Goal: Transaction & Acquisition: Obtain resource

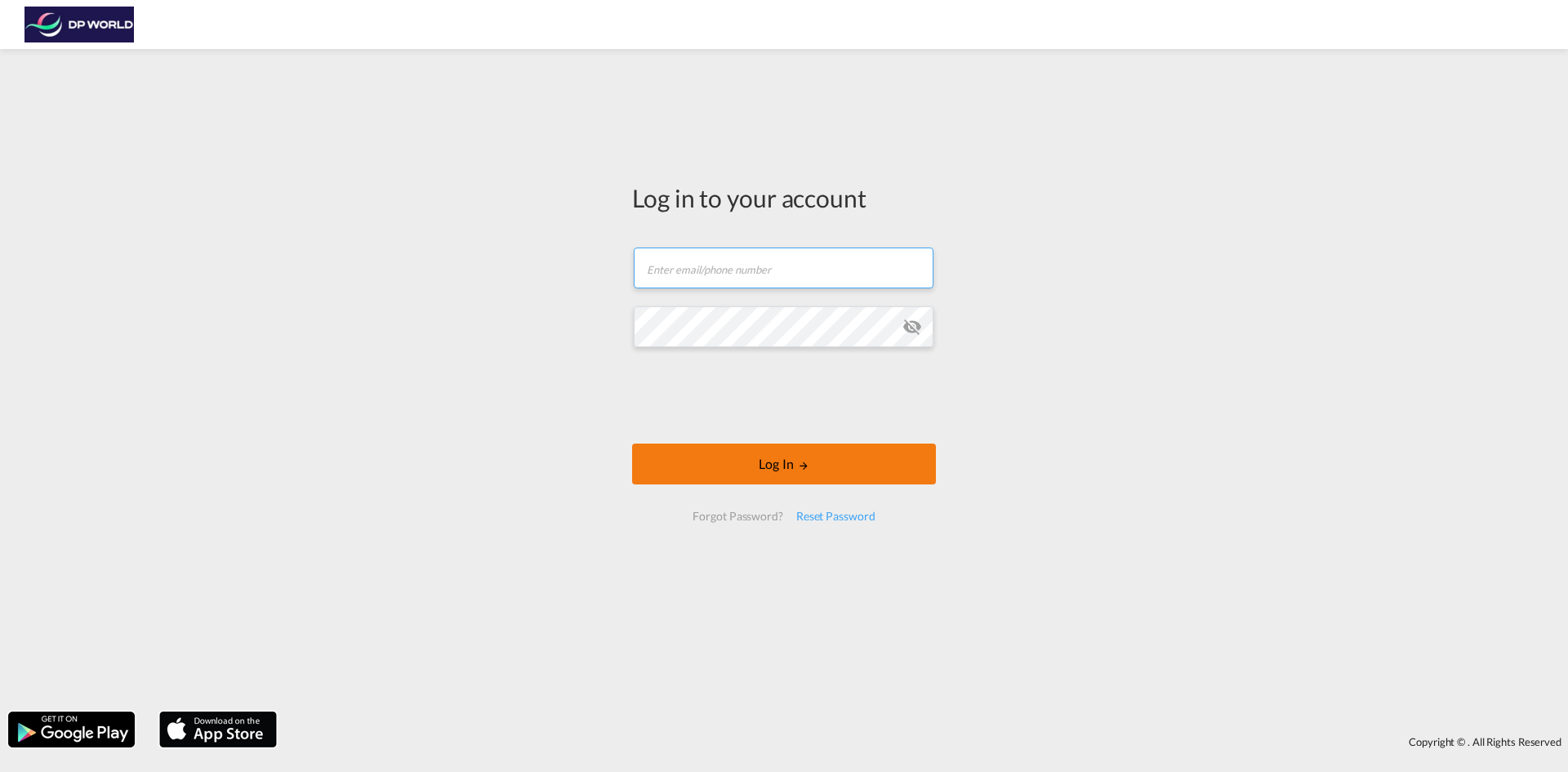
type input "[PERSON_NAME][EMAIL_ADDRESS][PERSON_NAME][DOMAIN_NAME]"
click at [764, 475] on button "Log In" at bounding box center [784, 464] width 304 height 41
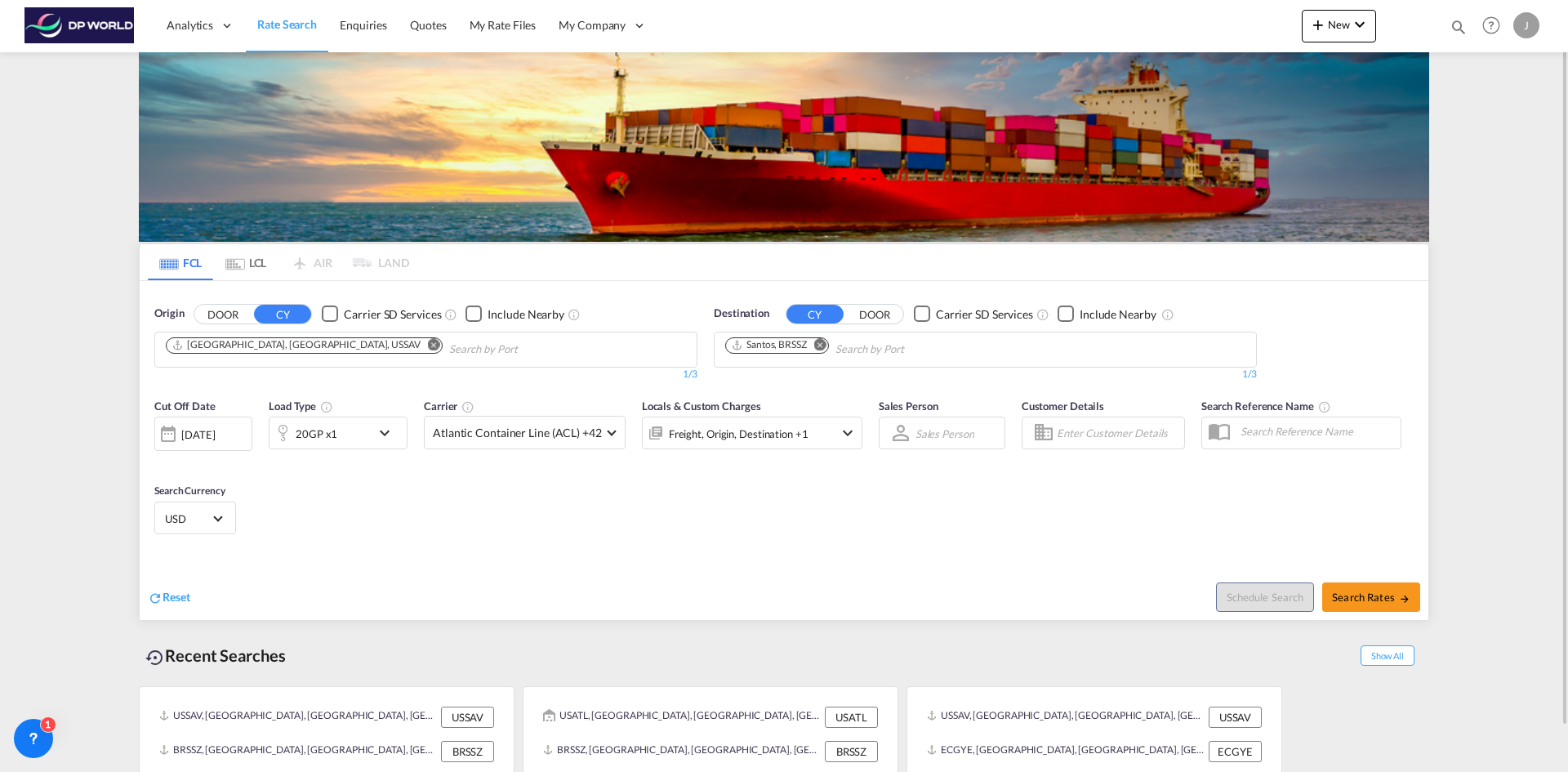
click at [428, 347] on md-icon "Remove" at bounding box center [434, 344] width 12 height 12
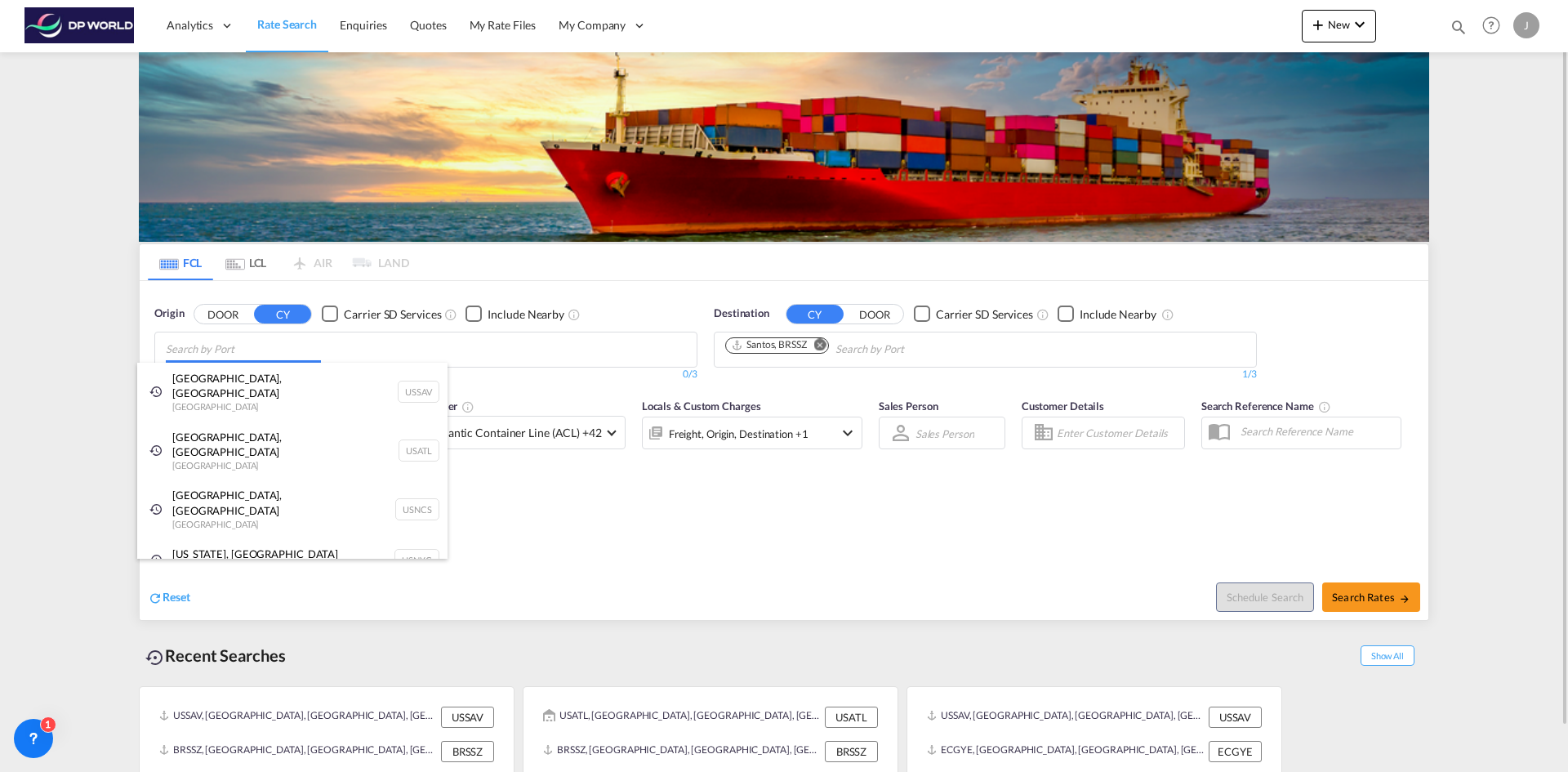
click at [204, 351] on body "Analytics Dashboard Rate Search Enquiries Quotes My Rate Files My Company" at bounding box center [784, 386] width 1568 height 772
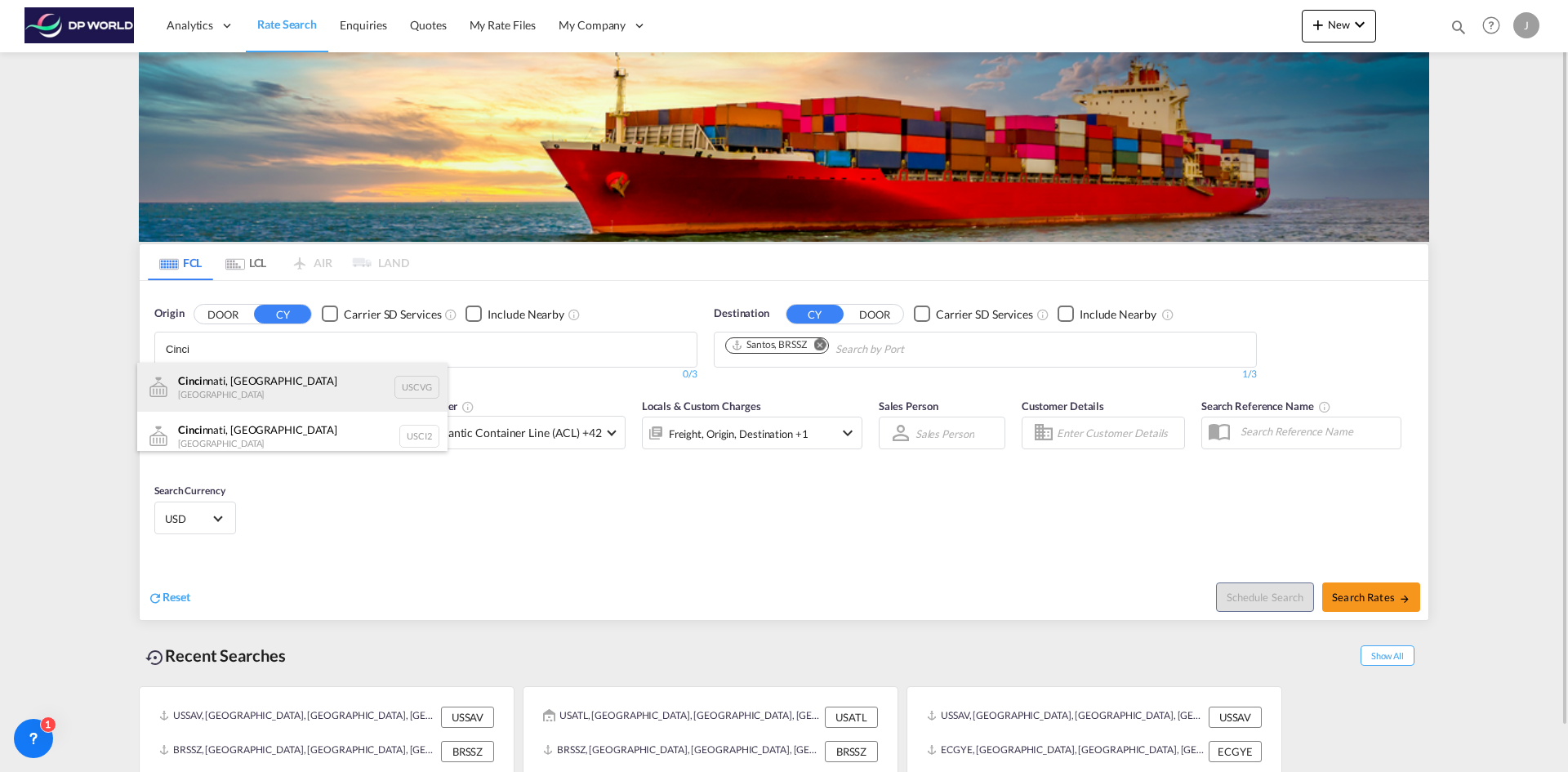
type input "Cinci"
click at [192, 391] on div "Cinci nnati, OH United States USCVG" at bounding box center [292, 386] width 310 height 49
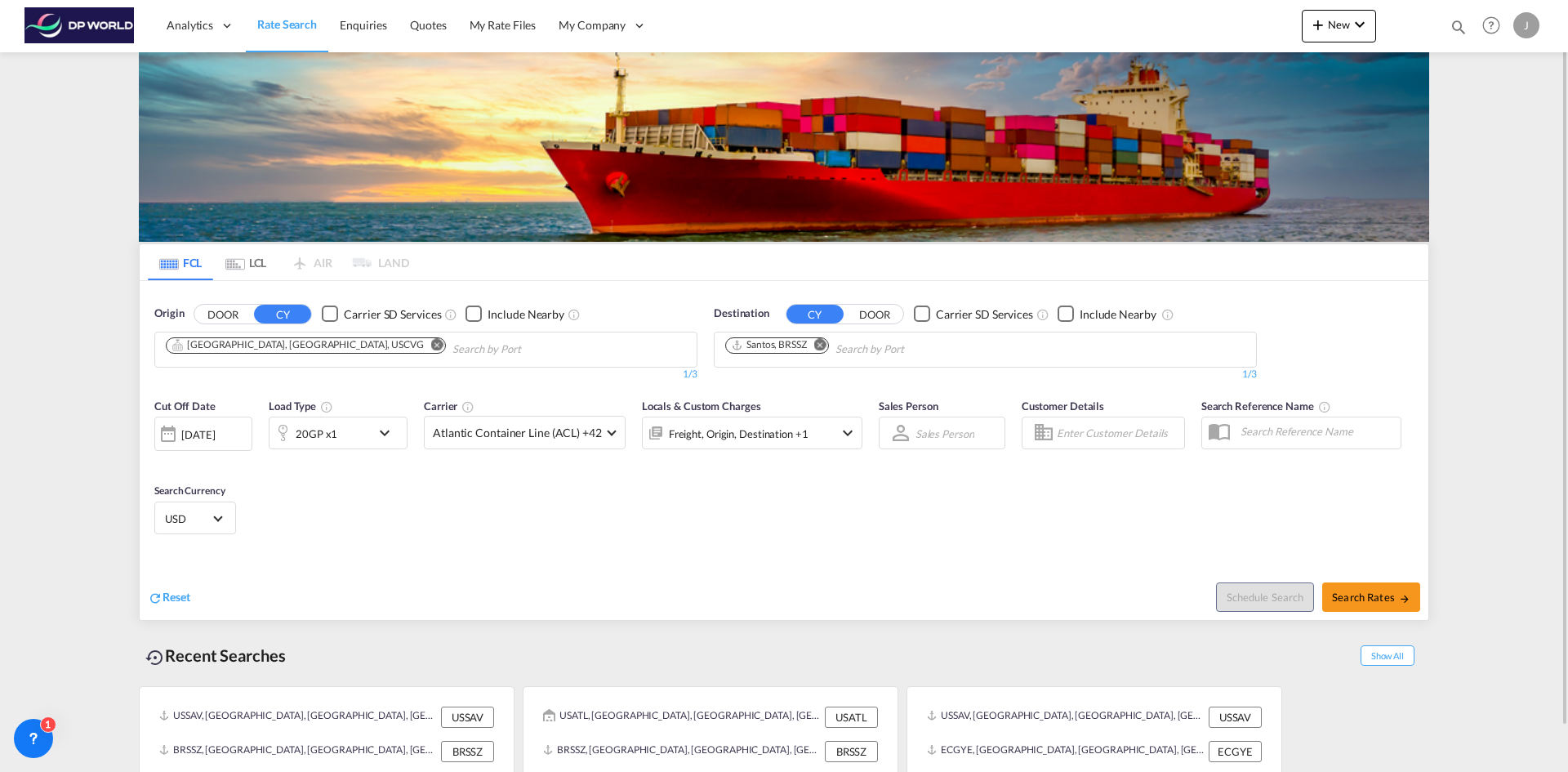
click at [824, 346] on md-icon "Remove" at bounding box center [820, 344] width 12 height 12
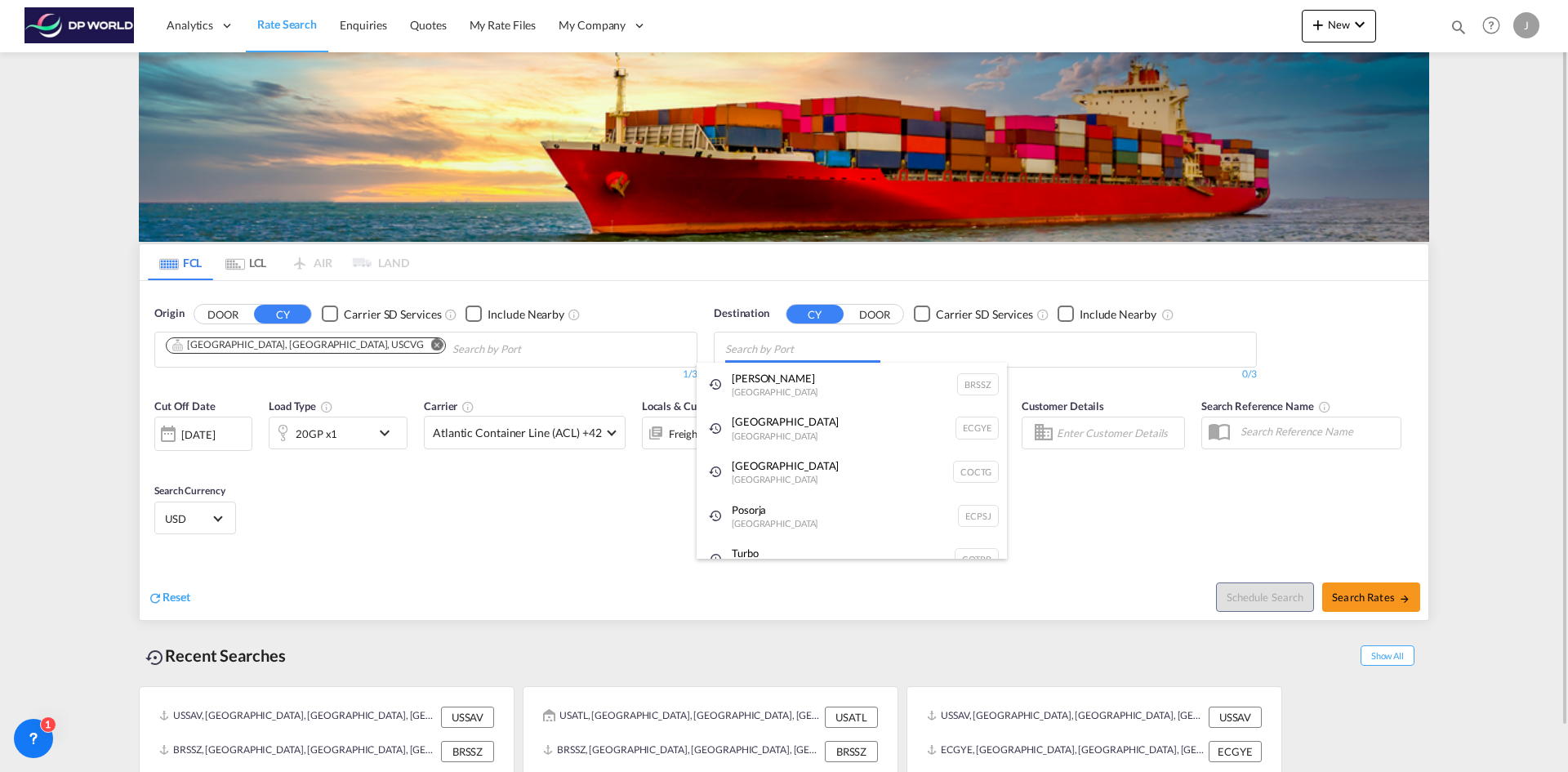
click at [764, 349] on body "Analytics Dashboard Rate Search Enquiries Quotes My Rate Files My Company" at bounding box center [784, 386] width 1568 height 772
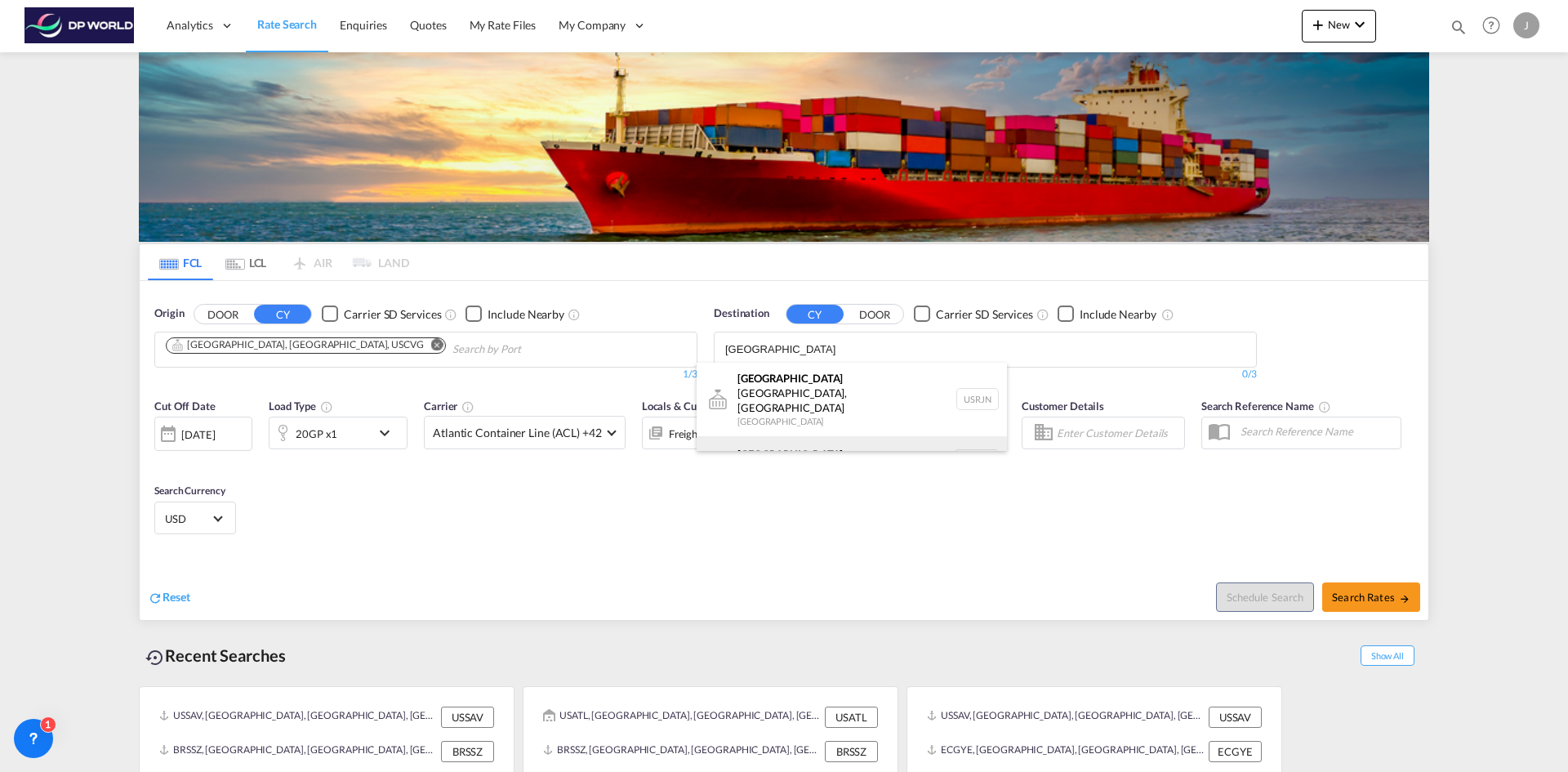
type input "[GEOGRAPHIC_DATA]"
click at [769, 441] on div "[GEOGRAPHIC_DATA] [GEOGRAPHIC_DATA] NLRTM" at bounding box center [851, 460] width 310 height 49
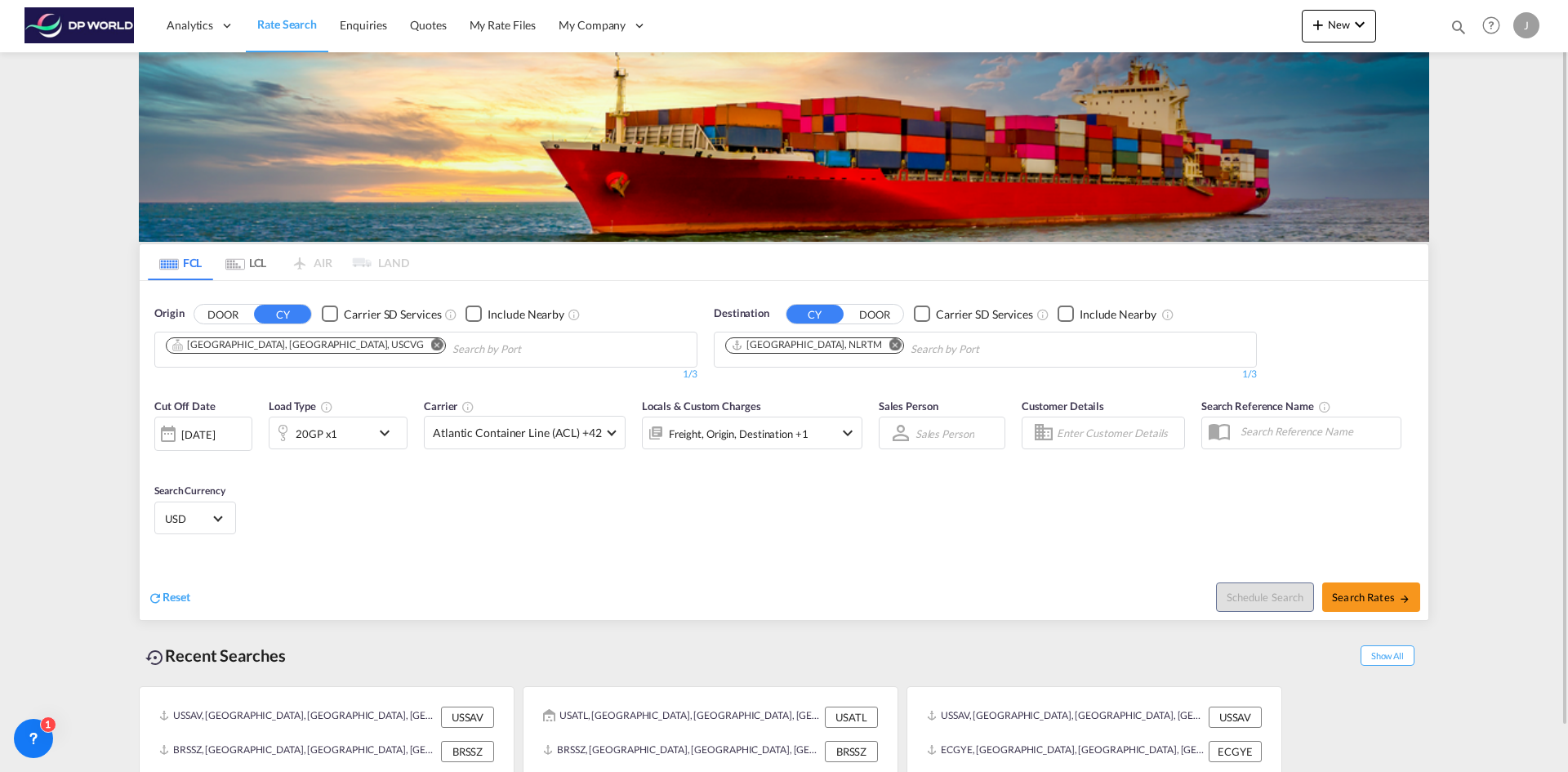
click at [177, 439] on div at bounding box center [168, 433] width 26 height 32
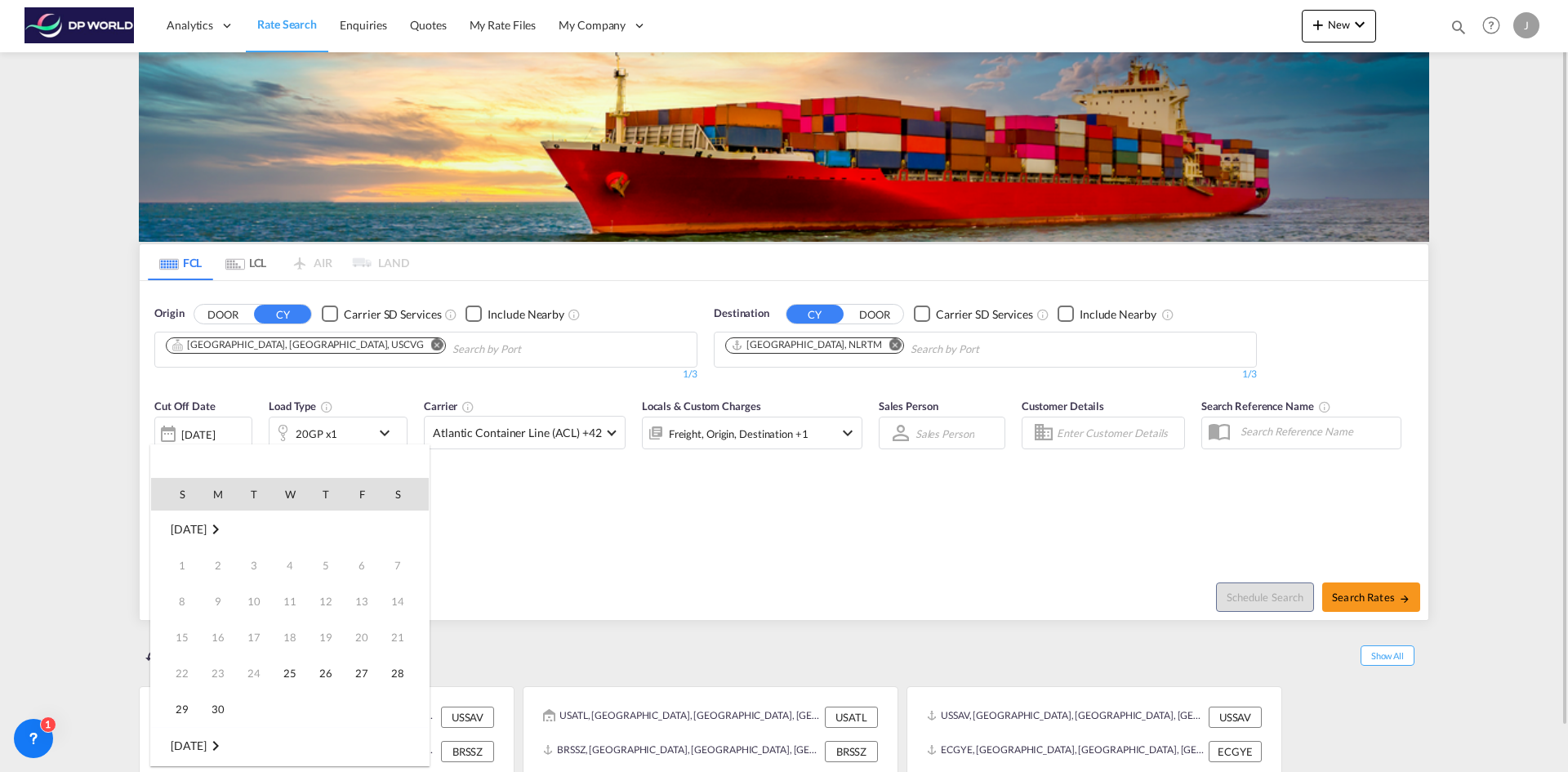
scroll to position [649, 0]
click at [249, 705] on span "30" at bounding box center [253, 708] width 32 height 32
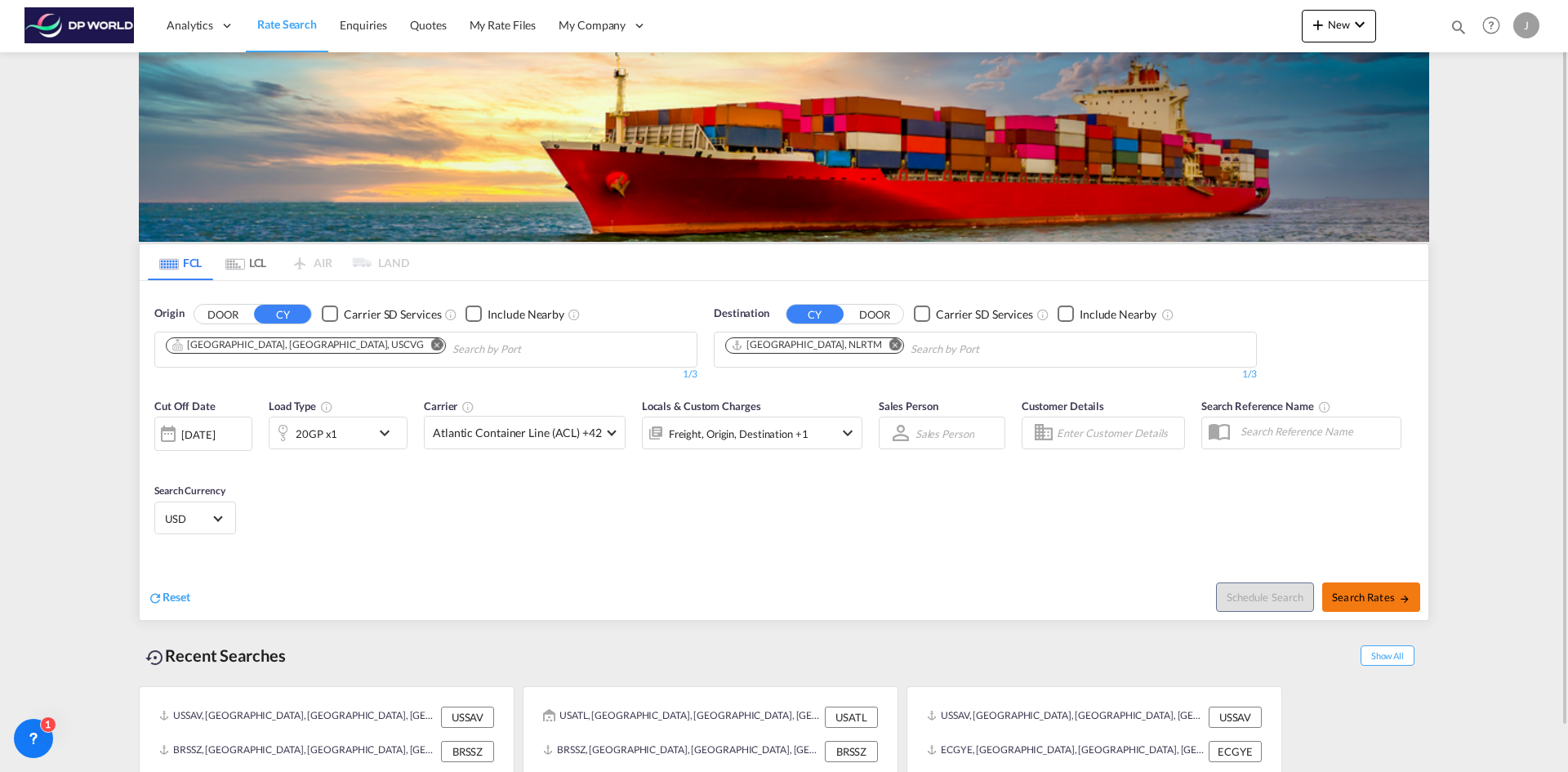
click at [1369, 598] on span "Search Rates" at bounding box center [1371, 597] width 78 height 13
type input "USCVG to NLRTM / [DATE]"
